Goal: Task Accomplishment & Management: Manage account settings

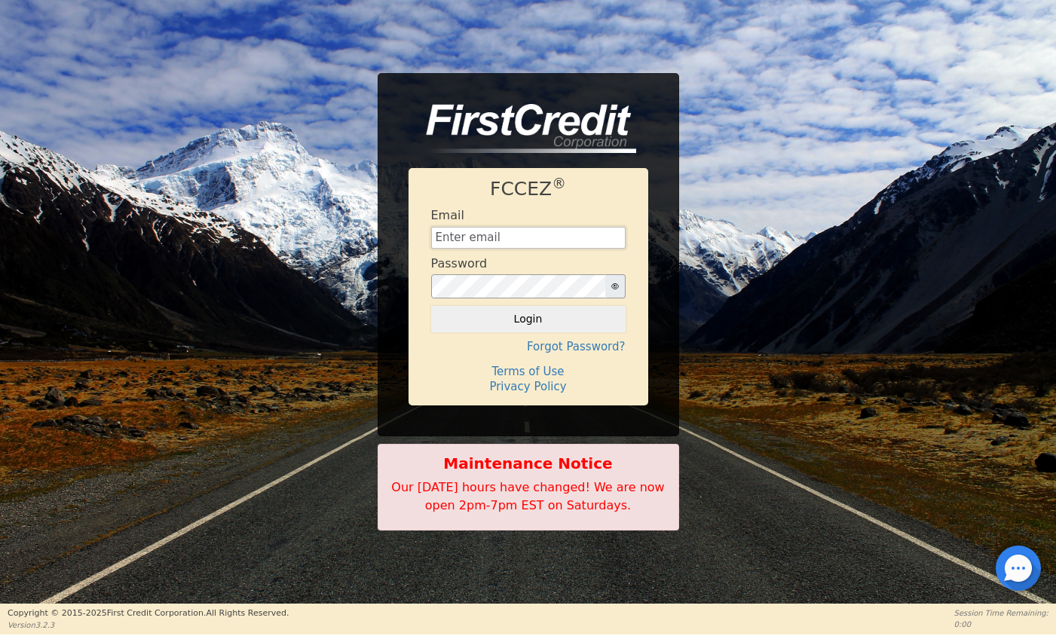
click at [484, 241] on input "text" at bounding box center [528, 238] width 195 height 23
type input "[EMAIL_ADDRESS][DOMAIN_NAME]"
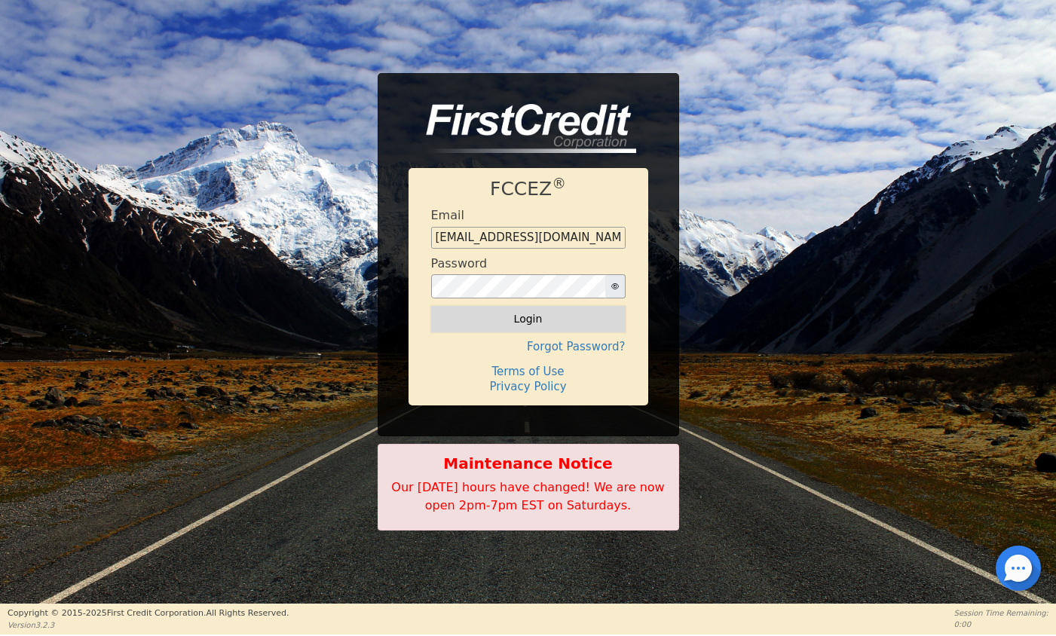
click at [555, 314] on button "Login" at bounding box center [528, 319] width 195 height 26
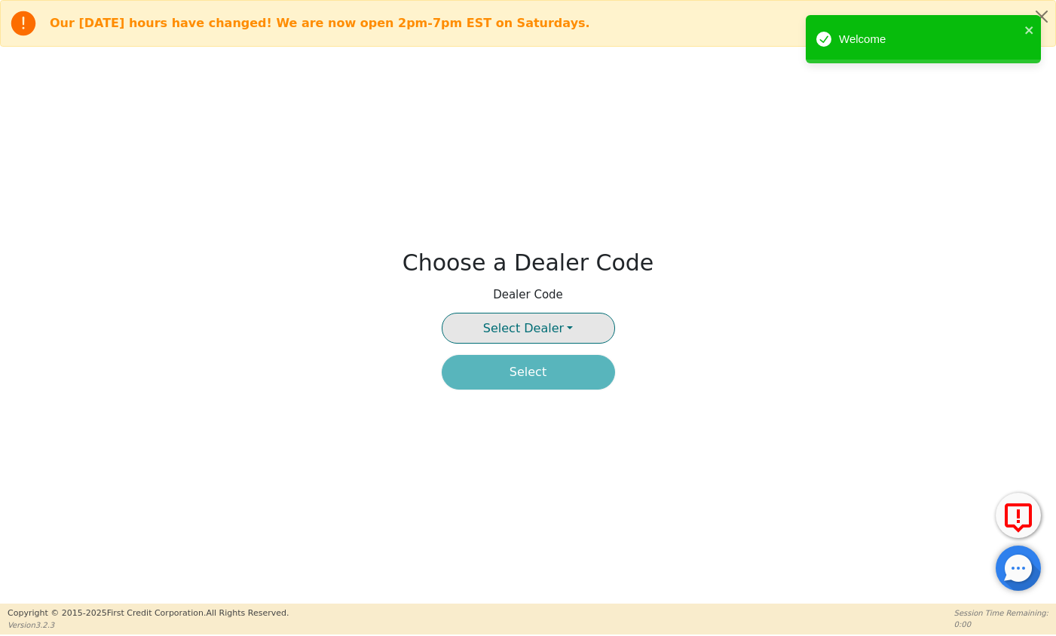
click at [529, 333] on span "Select Dealer" at bounding box center [523, 328] width 81 height 14
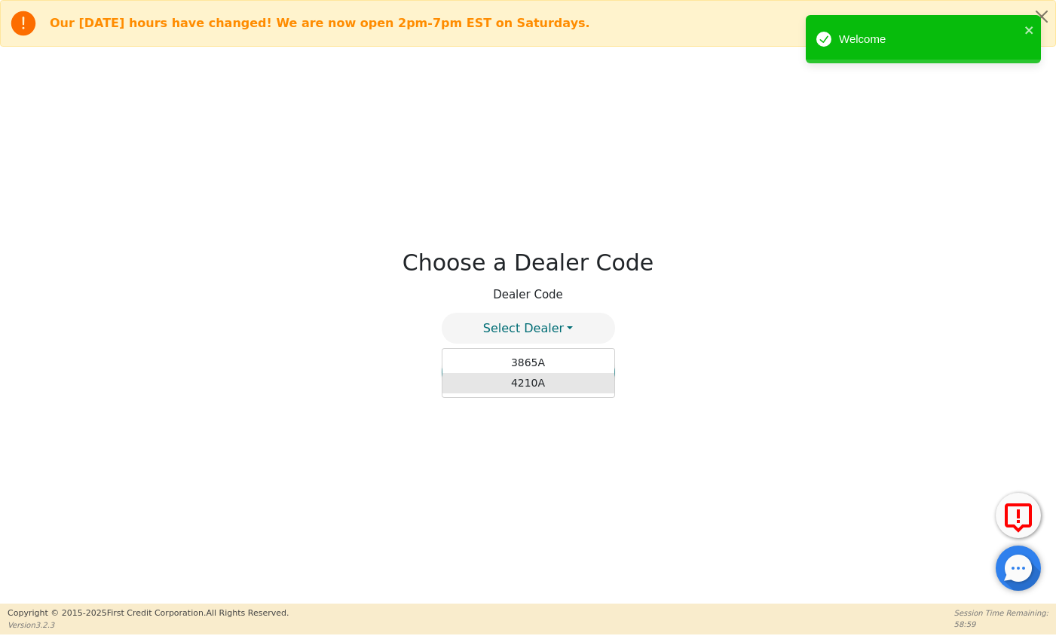
click at [534, 388] on link "4210A" at bounding box center [529, 383] width 172 height 20
click at [541, 368] on button "Select" at bounding box center [528, 372] width 173 height 35
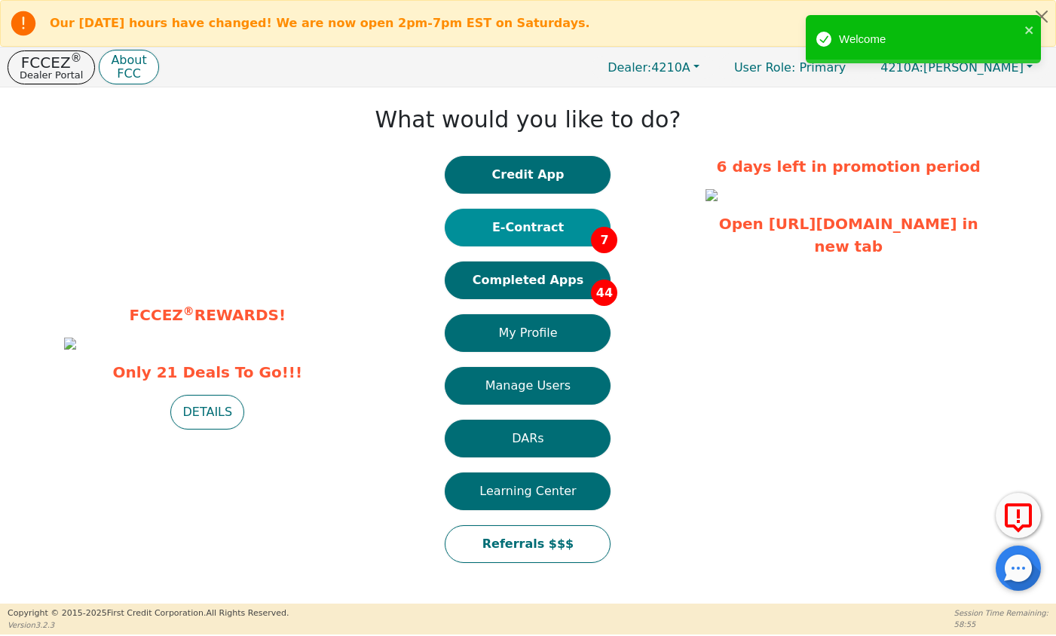
click at [531, 228] on button "E-Contract 7" at bounding box center [528, 228] width 166 height 38
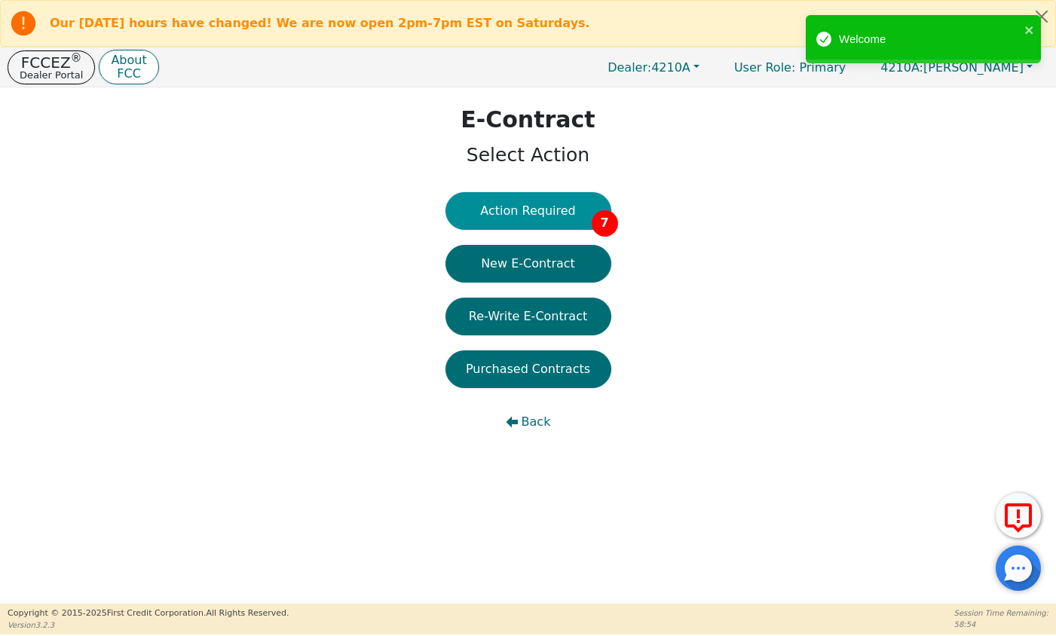
click at [563, 218] on button "Action Required 7" at bounding box center [529, 211] width 166 height 38
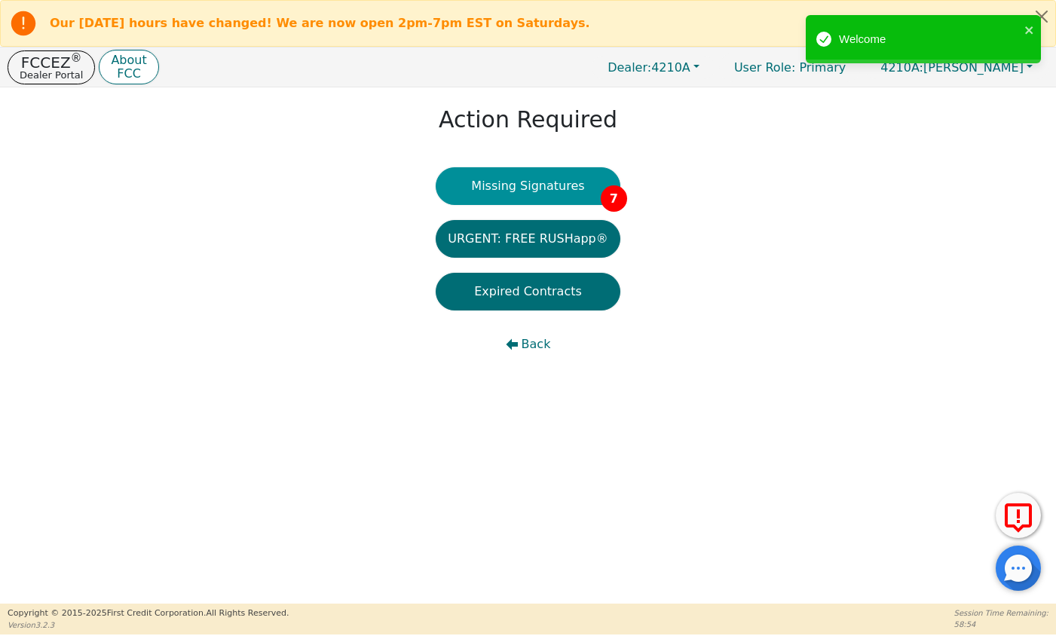
click at [563, 188] on button "Missing Signatures 7" at bounding box center [528, 186] width 185 height 38
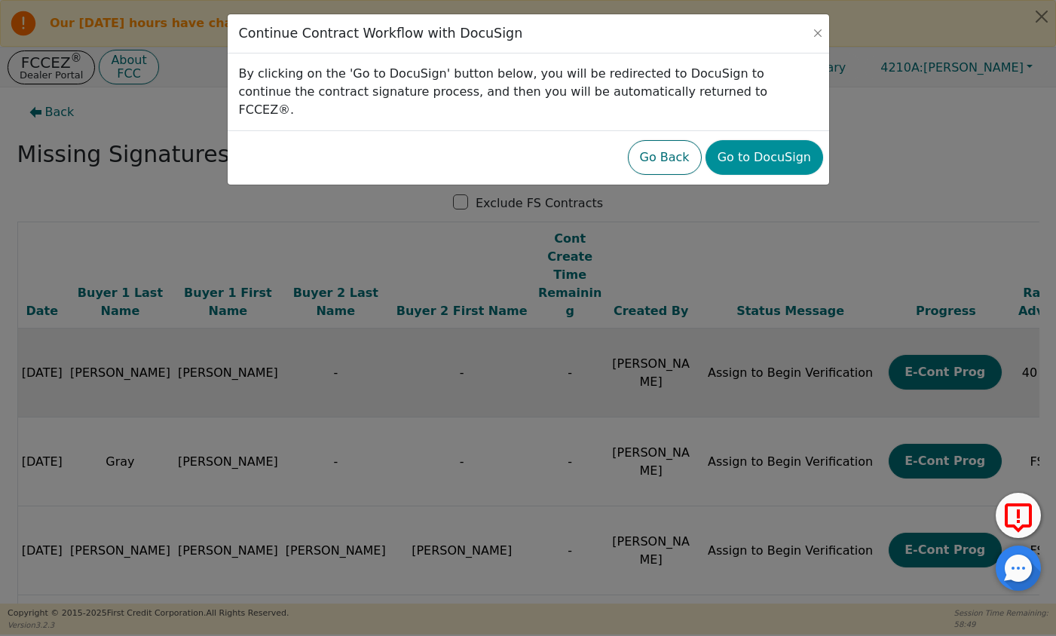
click at [757, 147] on button "Go to DocuSign" at bounding box center [765, 157] width 118 height 35
